Goal: Check status: Check status

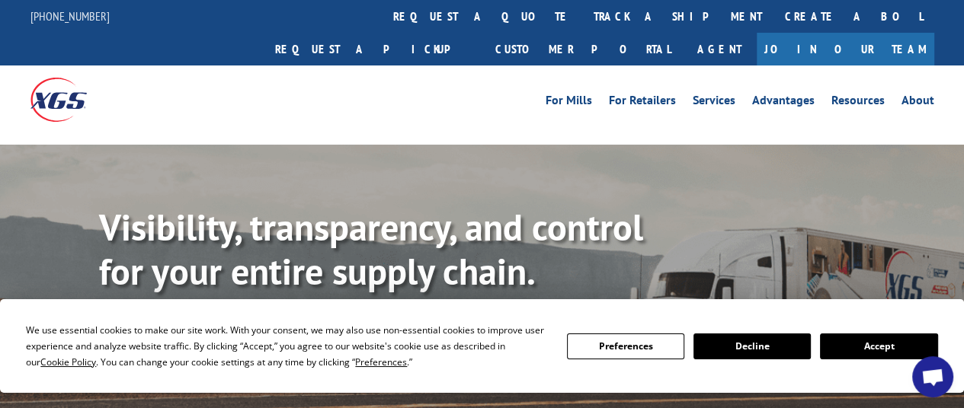
click at [771, 345] on button "Decline" at bounding box center [751, 347] width 117 height 26
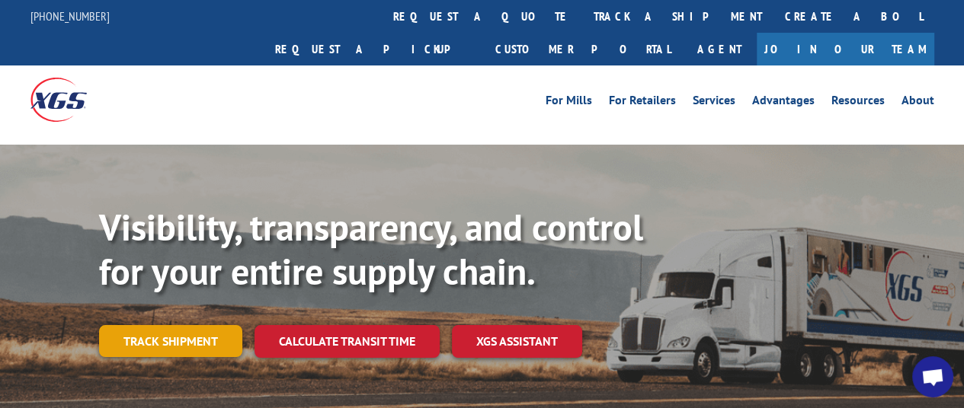
click at [210, 325] on link "Track shipment" at bounding box center [170, 341] width 143 height 32
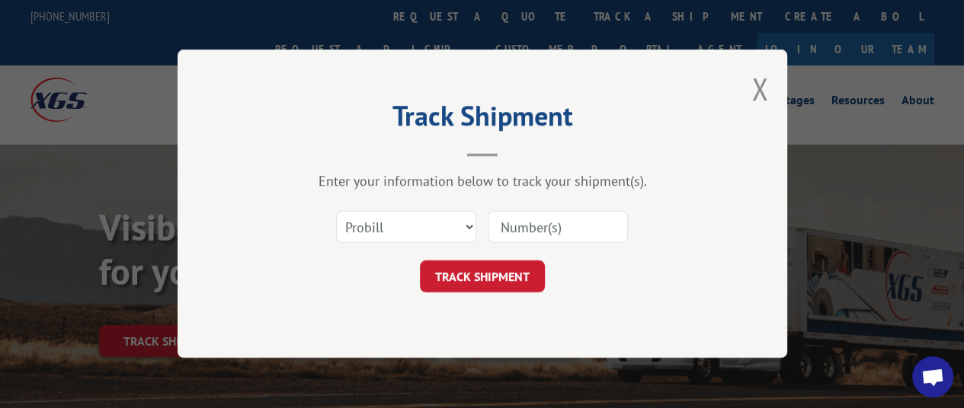
click at [539, 227] on input at bounding box center [558, 228] width 140 height 32
type input "10062025sunshine"
click button "TRACK SHIPMENT" at bounding box center [482, 277] width 125 height 32
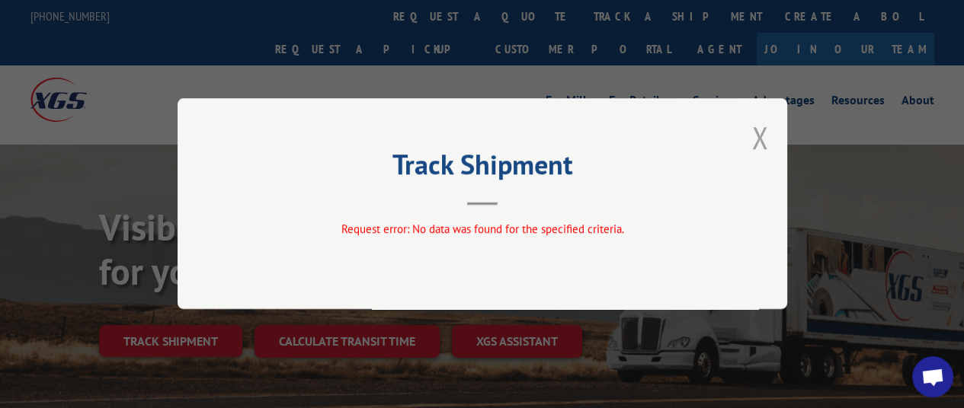
click at [753, 133] on button "Close modal" at bounding box center [759, 137] width 17 height 40
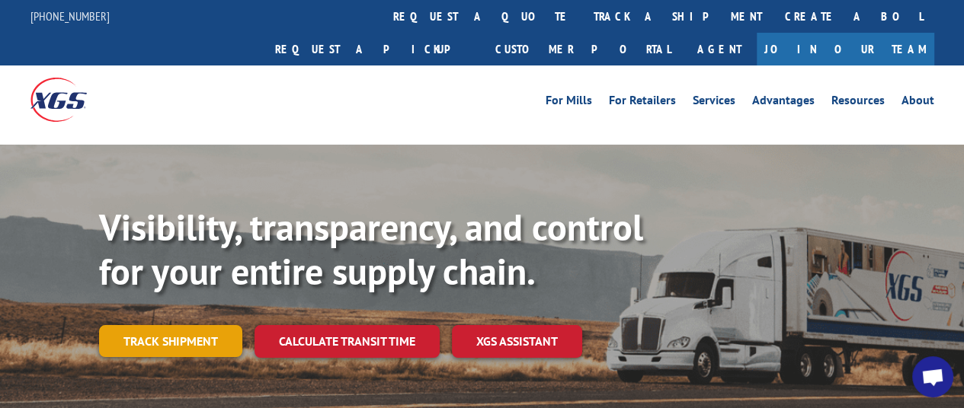
click at [195, 325] on link "Track shipment" at bounding box center [170, 341] width 143 height 32
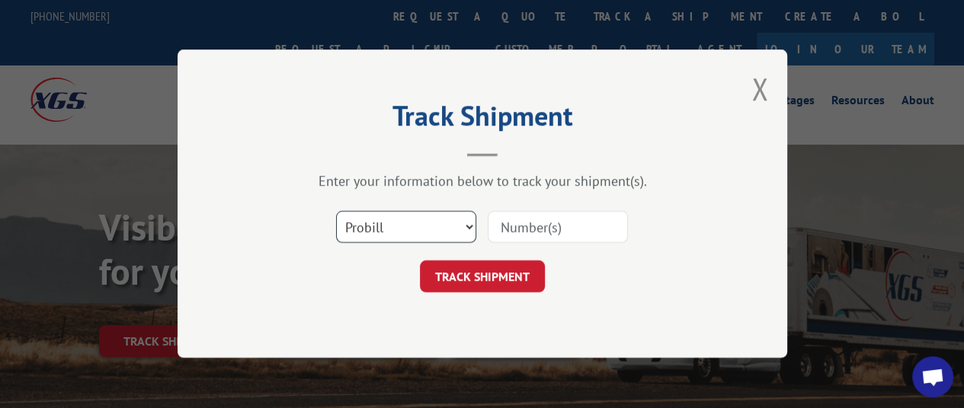
click at [466, 225] on select "Select category... Probill BOL PO" at bounding box center [406, 228] width 140 height 32
select select "bol"
click at [336, 212] on select "Select category... Probill BOL PO" at bounding box center [406, 228] width 140 height 32
click at [522, 226] on input at bounding box center [558, 228] width 140 height 32
type input "0"
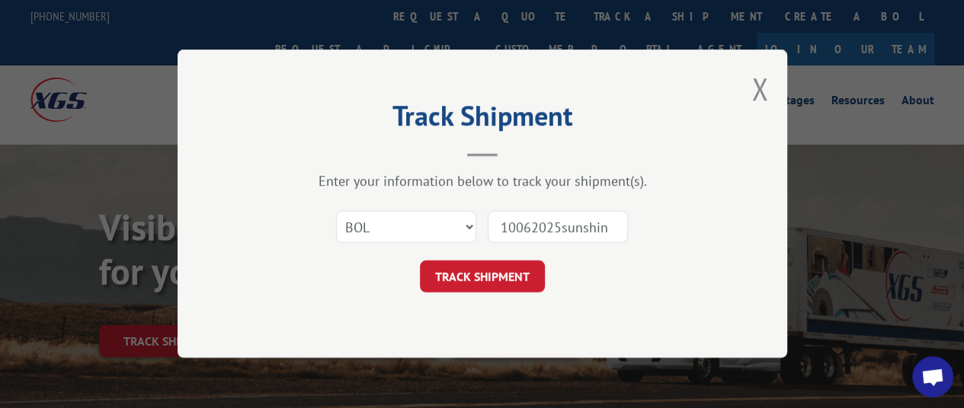
type input "10062025sunshine"
click button "TRACK SHIPMENT" at bounding box center [482, 277] width 125 height 32
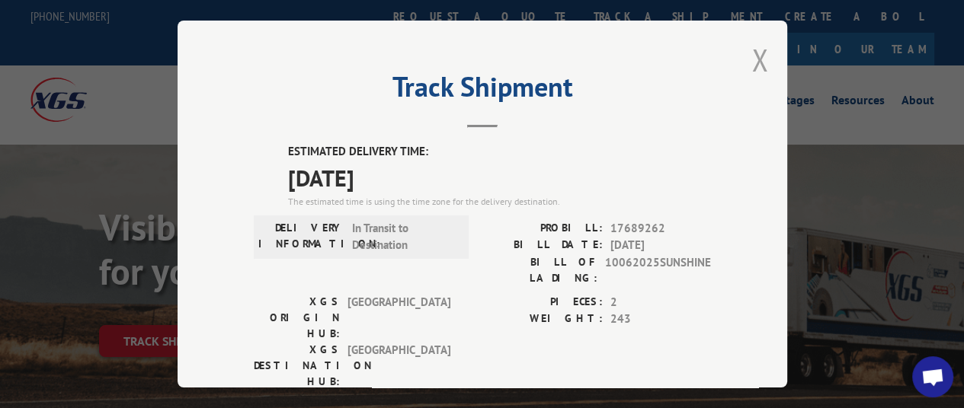
click at [754, 52] on button "Close modal" at bounding box center [759, 60] width 17 height 40
